Goal: Communication & Community: Connect with others

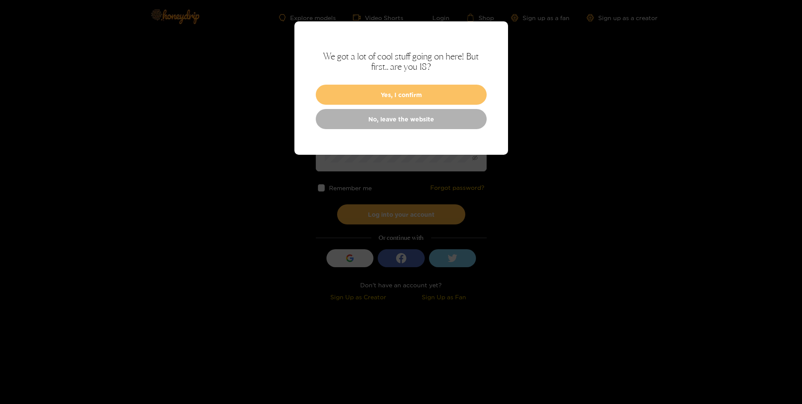
click at [468, 103] on button "Yes, I confirm" at bounding box center [401, 95] width 171 height 20
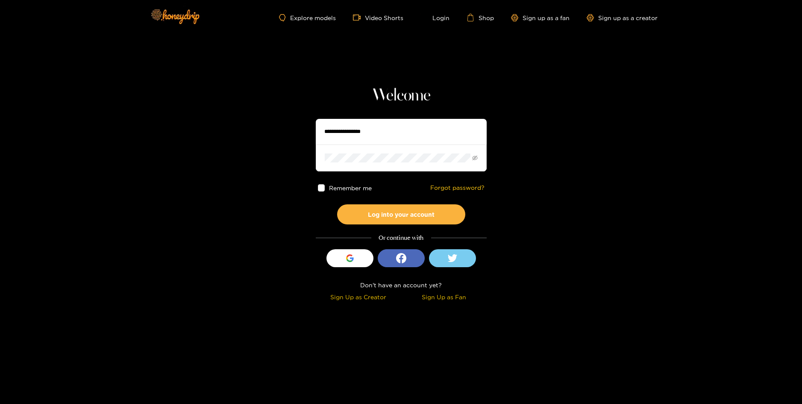
click at [447, 129] on input "text" at bounding box center [401, 132] width 171 height 26
type input "**********"
click at [337, 204] on button "Log into your account" at bounding box center [401, 214] width 128 height 20
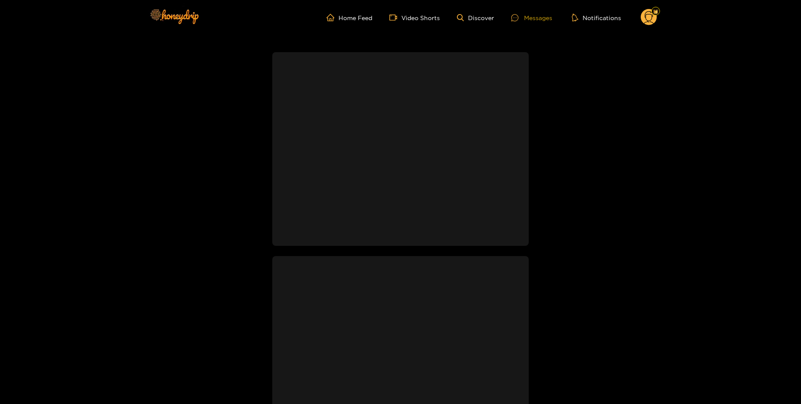
click at [537, 20] on div "Messages" at bounding box center [531, 18] width 41 height 10
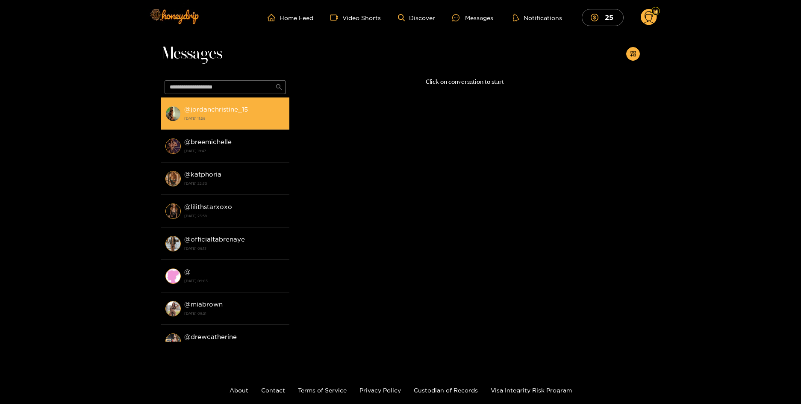
click at [235, 120] on strong "[DATE] 11:59" at bounding box center [234, 119] width 101 height 8
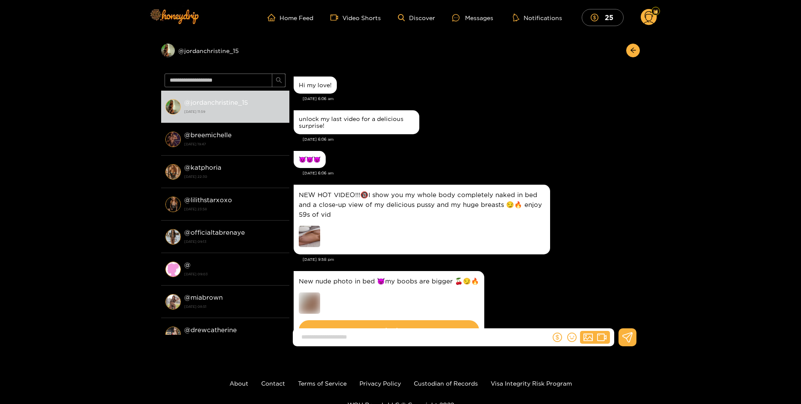
scroll to position [1448, 0]
